Goal: Navigation & Orientation: Find specific page/section

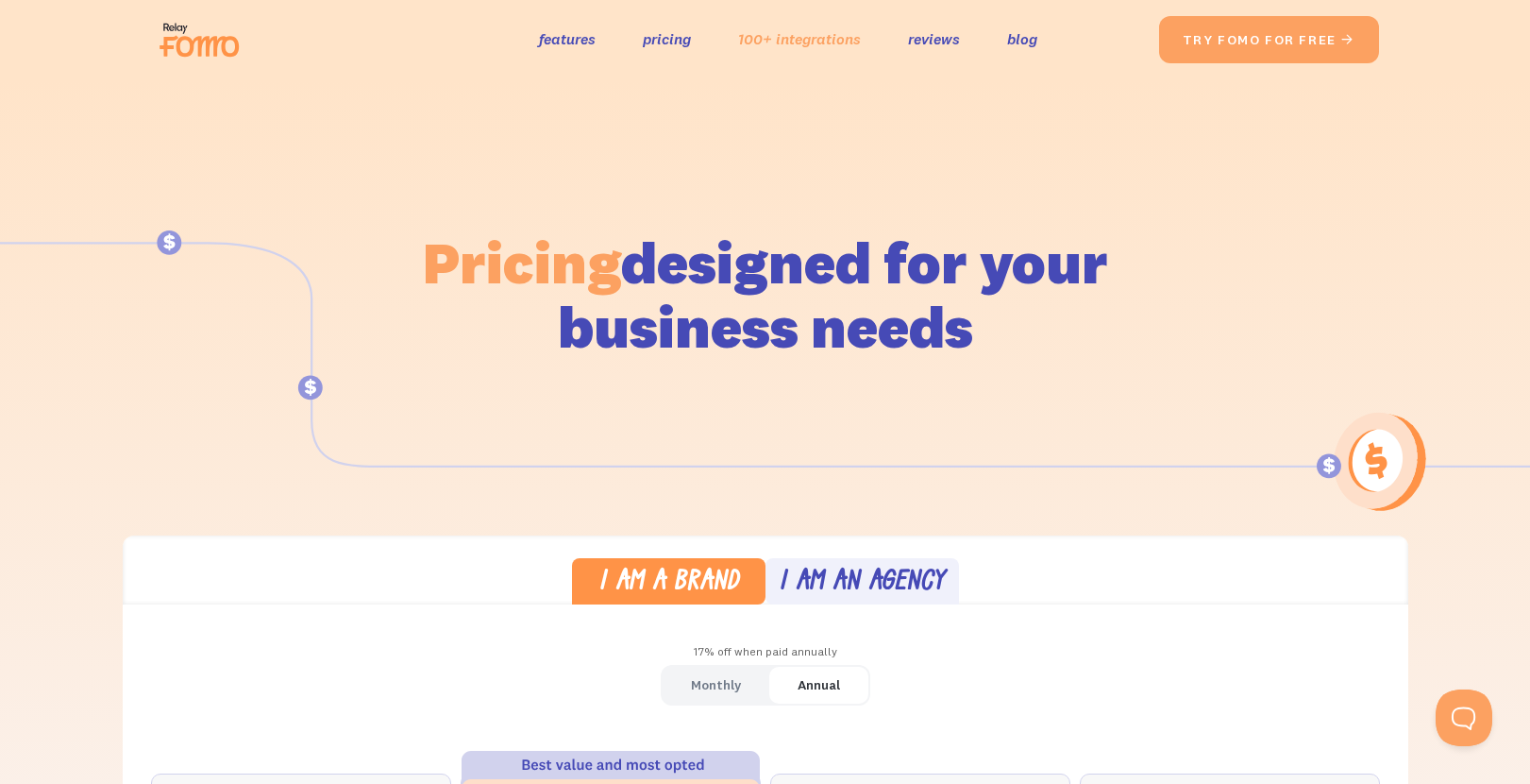
click at [789, 45] on link "100+ integrations" at bounding box center [799, 39] width 123 height 28
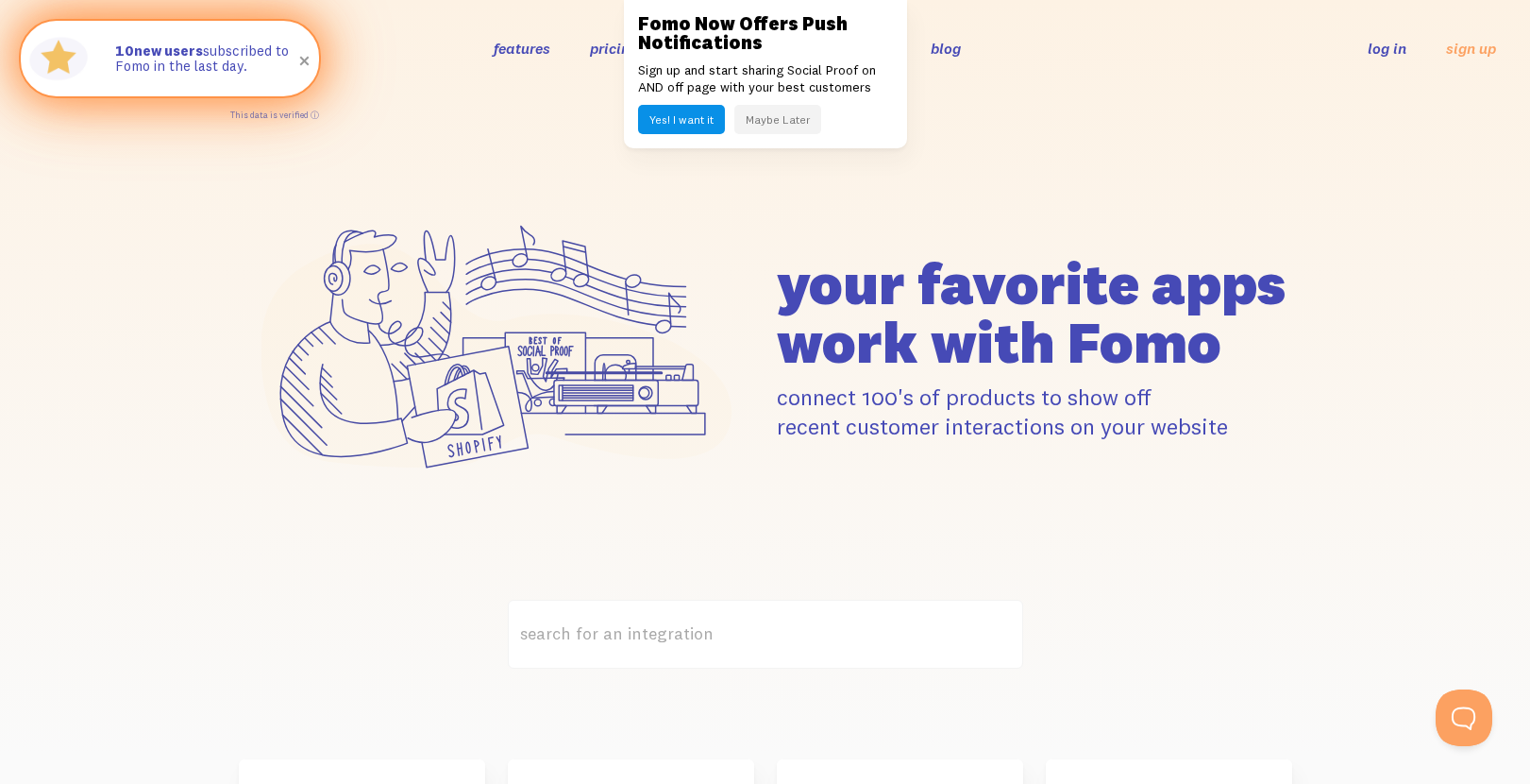
click at [306, 59] on span at bounding box center [306, 61] width 32 height 32
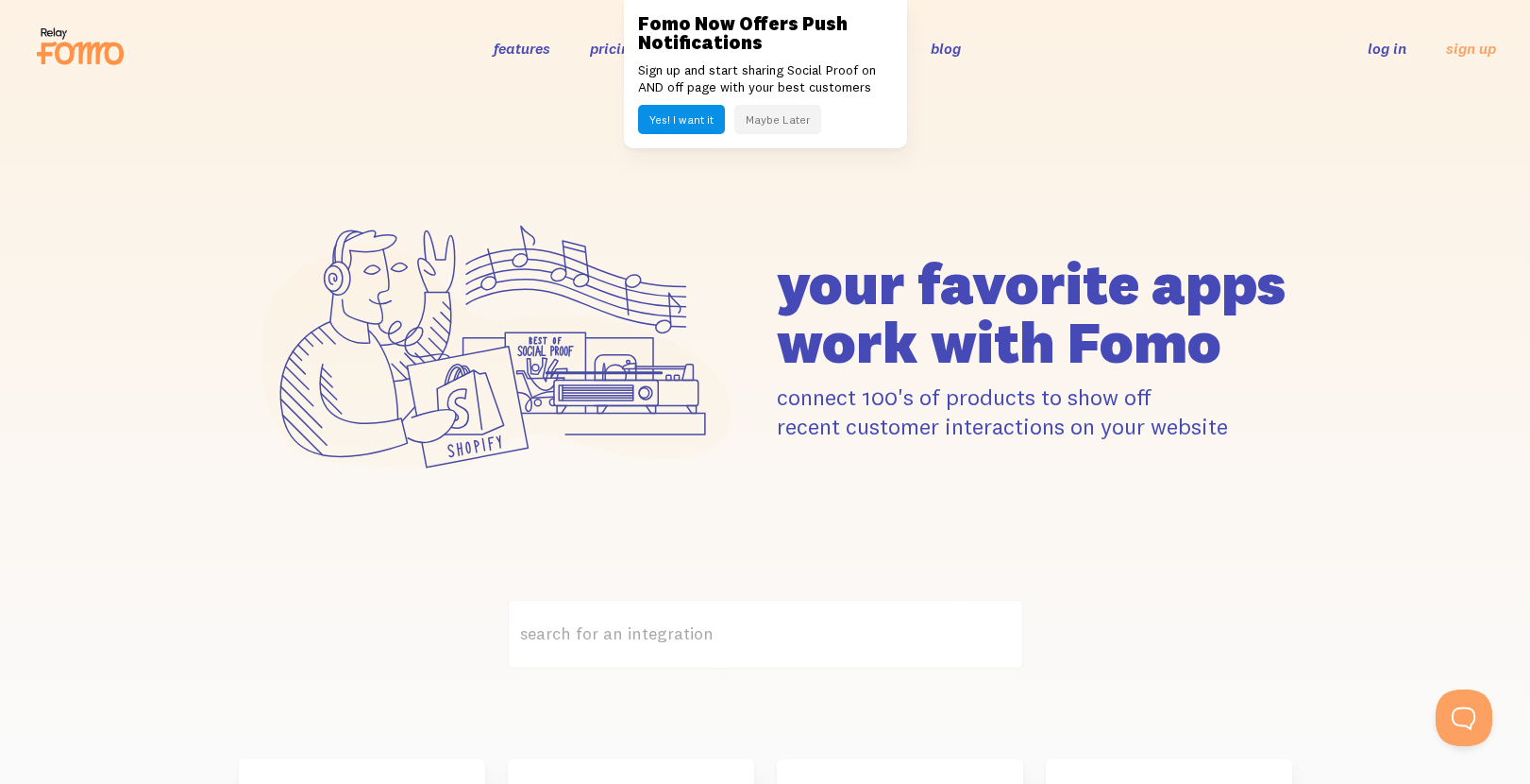
click at [101, 42] on icon at bounding box center [80, 46] width 93 height 47
